Goal: Register for event/course

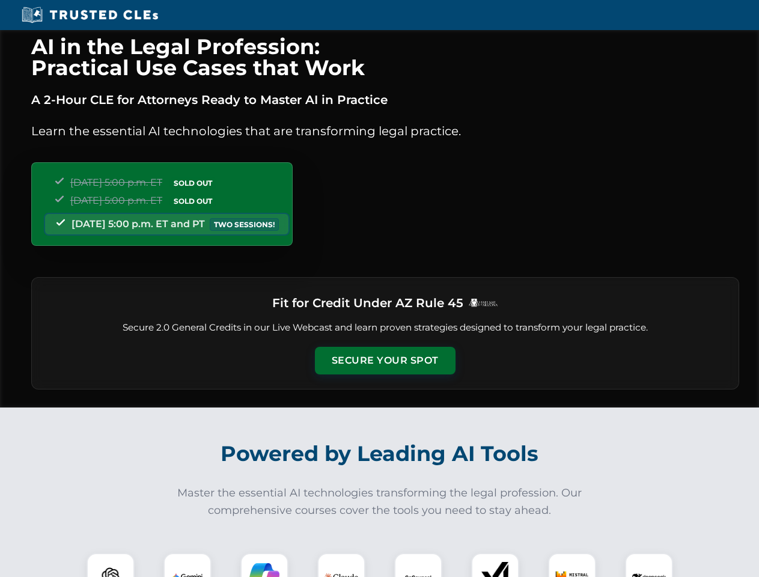
click at [385, 360] on button "Secure Your Spot" at bounding box center [385, 361] width 141 height 28
click at [111, 565] on img at bounding box center [110, 576] width 35 height 35
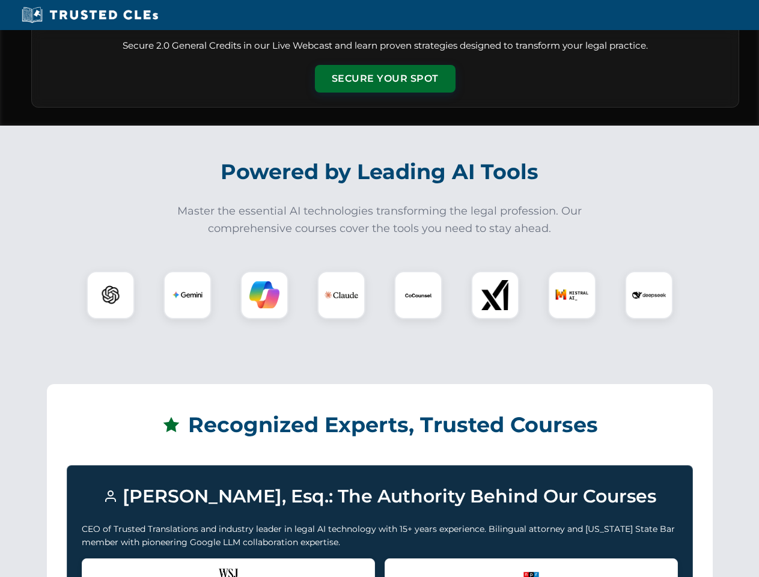
click at [187, 565] on div "Recognized by the WSJ [PERSON_NAME] was featured for his expertise in AI legal …" at bounding box center [228, 582] width 293 height 48
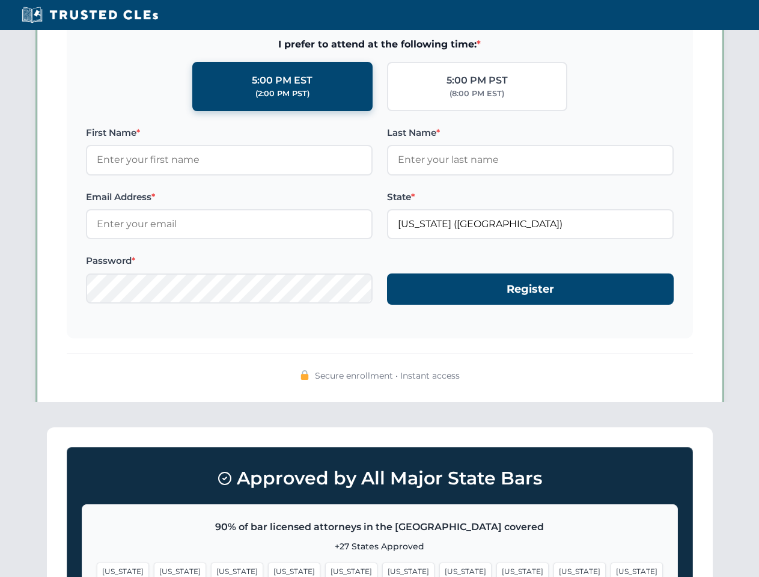
click at [439, 565] on span "[US_STATE]" at bounding box center [465, 570] width 52 height 17
click at [553, 565] on span "[US_STATE]" at bounding box center [579, 570] width 52 height 17
